Goal: Task Accomplishment & Management: Use online tool/utility

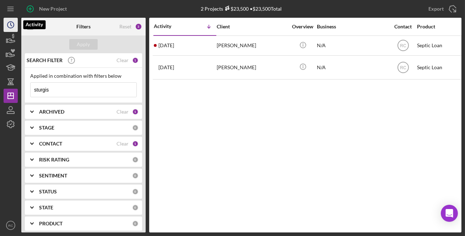
click at [12, 26] on polyline "button" at bounding box center [11, 24] width 1 height 3
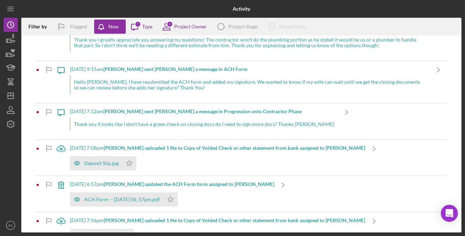
scroll to position [422, 0]
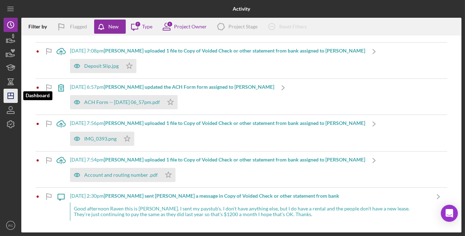
click at [13, 97] on polygon "button" at bounding box center [11, 96] width 6 height 6
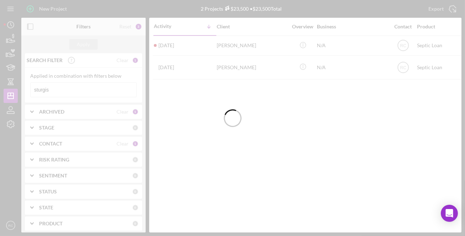
click at [84, 88] on div at bounding box center [232, 118] width 465 height 236
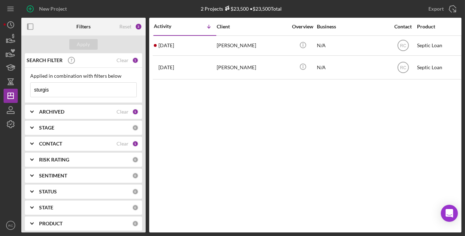
click at [80, 90] on input "sturgis" at bounding box center [84, 90] width 106 height 14
drag, startPoint x: 79, startPoint y: 90, endPoint x: 20, endPoint y: 90, distance: 59.3
click at [20, 90] on div "New Project 2 Projects $23,500 • $23,500 Total sturgis Export Icon/Export Filte…" at bounding box center [232, 116] width 457 height 232
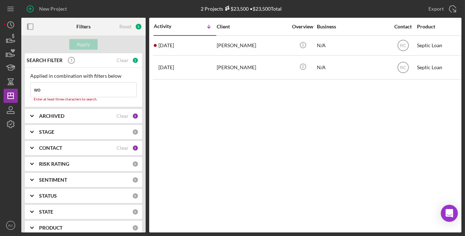
type input "woo"
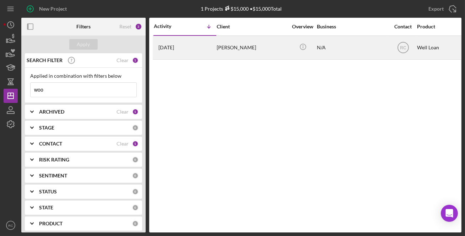
click at [256, 49] on div "[PERSON_NAME]" at bounding box center [251, 47] width 71 height 23
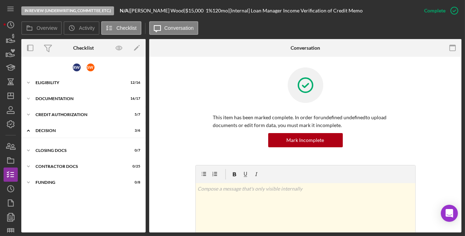
scroll to position [0, 0]
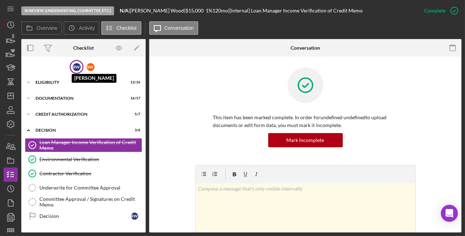
click at [75, 64] on div "R W" at bounding box center [77, 67] width 8 height 8
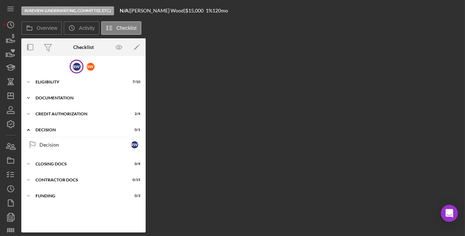
click at [72, 95] on div "Icon/Expander Documentation 11 / 12" at bounding box center [83, 98] width 124 height 14
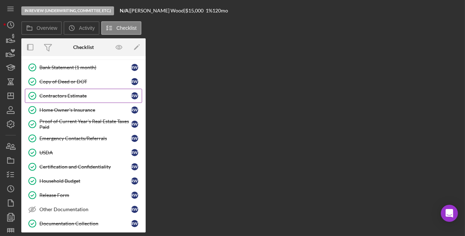
scroll to position [43, 0]
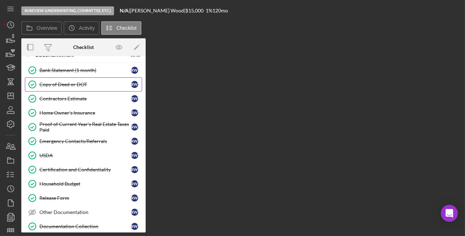
click at [74, 85] on div "Copy of Deed or DOT" at bounding box center [85, 85] width 92 height 6
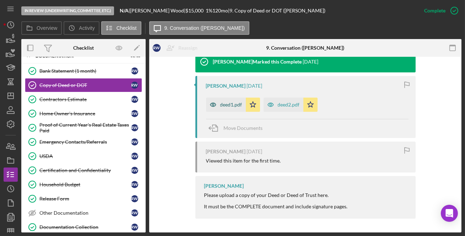
click at [218, 99] on icon "button" at bounding box center [213, 105] width 14 height 14
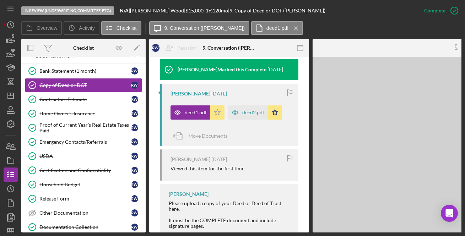
scroll to position [250, 0]
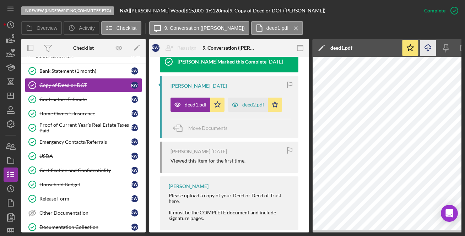
click at [429, 46] on icon "Icon/Download" at bounding box center [428, 48] width 16 height 16
